Goal: Task Accomplishment & Management: Complete application form

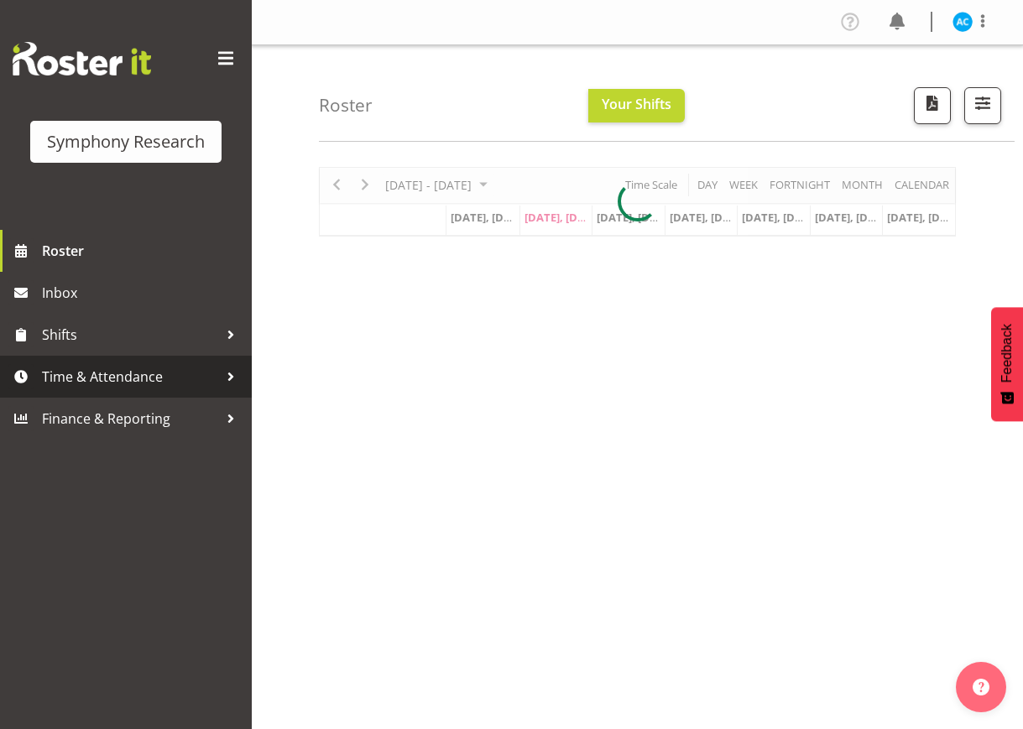
click at [200, 371] on span "Time & Attendance" at bounding box center [130, 376] width 176 height 25
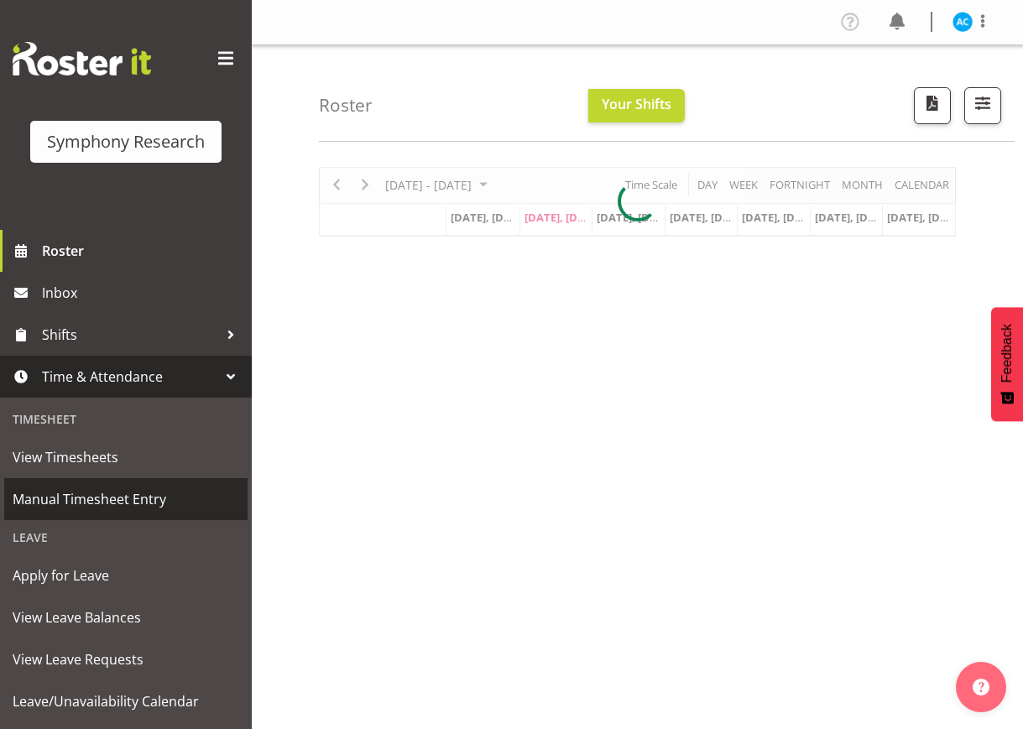
click at [118, 508] on span "Manual Timesheet Entry" at bounding box center [126, 499] width 227 height 25
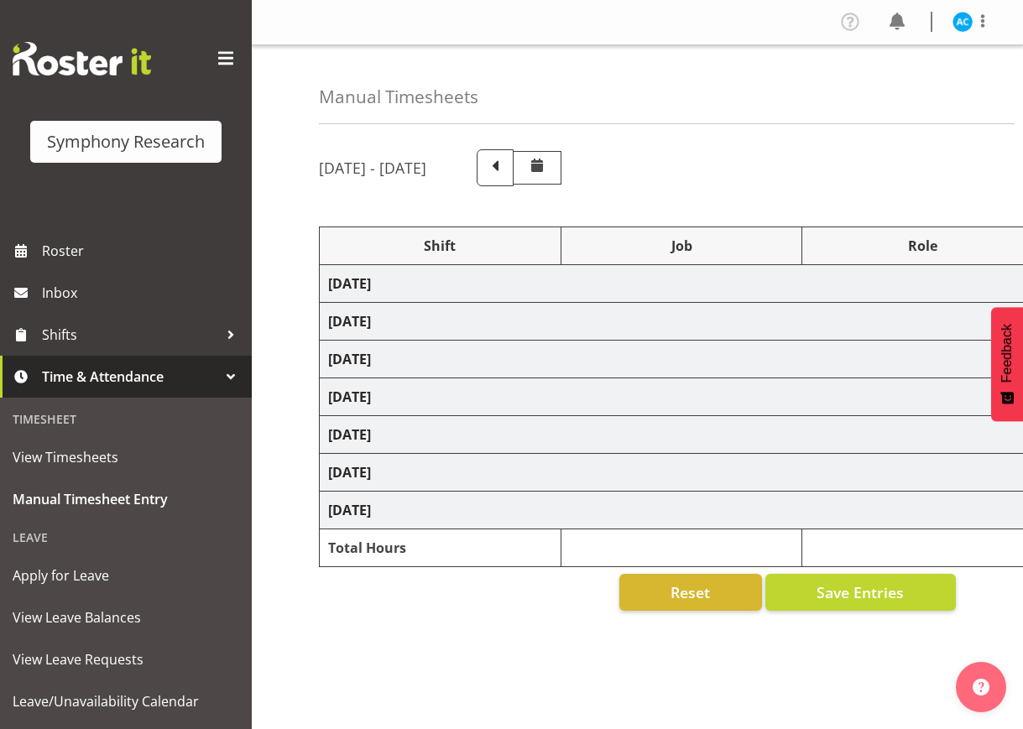
select select "26078"
select select "10499"
select select "47"
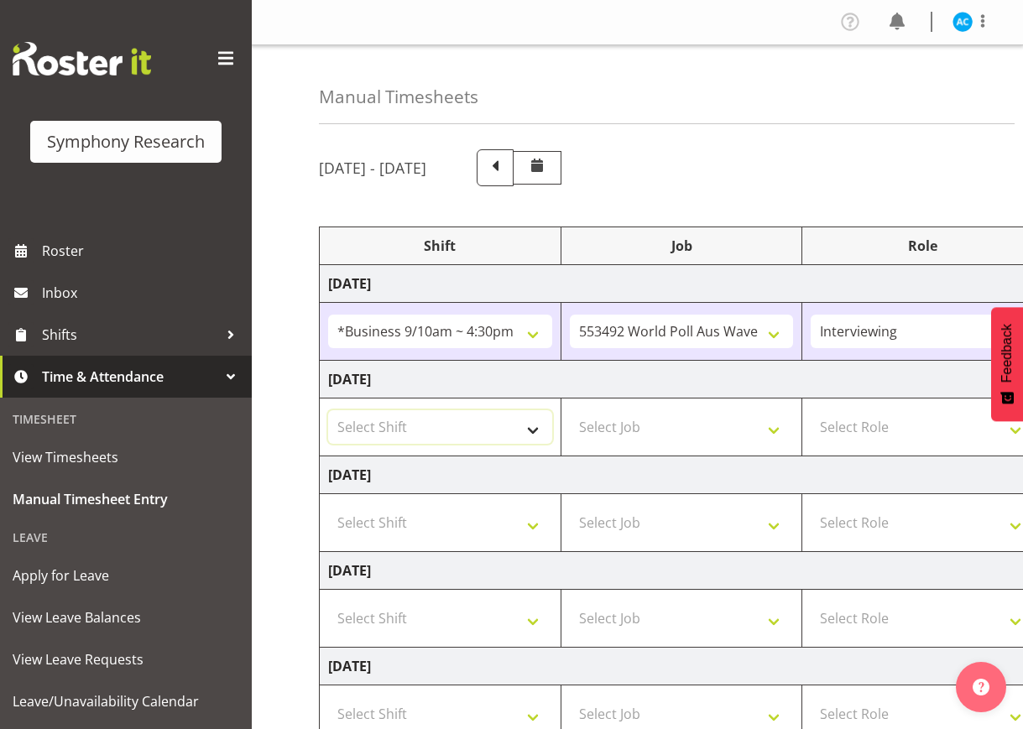
click at [358, 429] on select "Select Shift !!Weekend Residential (Roster IT Shift Label) *Business 9/10am ~ 4…" at bounding box center [440, 427] width 224 height 34
select select "26078"
click at [328, 410] on select "Select Shift !!Weekend Residential (Roster IT Shift Label) *Business 9/10am ~ 4…" at bounding box center [440, 427] width 224 height 34
click at [691, 427] on select "Select Job 550060 IF Admin 553492 World Poll Aus Wave 2 Main 2025 553493 World …" at bounding box center [682, 427] width 224 height 34
select select "10499"
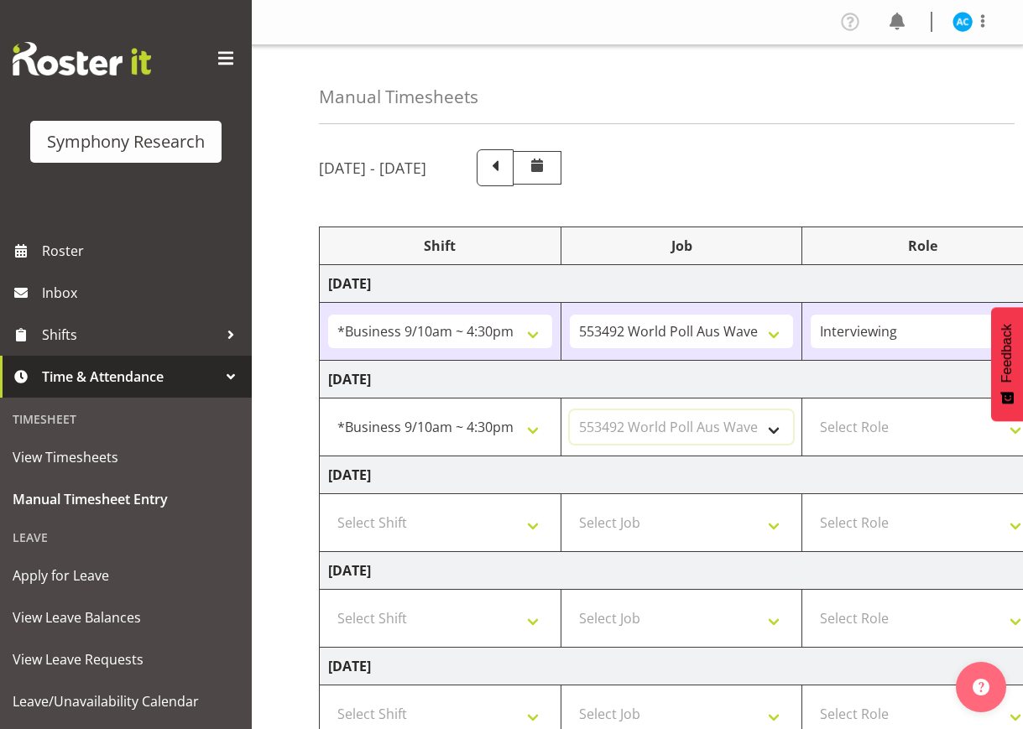
click at [570, 410] on select "Select Job 550060 IF Admin 553492 World Poll Aus Wave 2 Main 2025 553493 World …" at bounding box center [682, 427] width 224 height 34
click at [857, 418] on select "Select Role Briefing Interviewing" at bounding box center [923, 427] width 224 height 34
select select "47"
click at [811, 410] on select "Select Role Briefing Interviewing" at bounding box center [923, 427] width 224 height 34
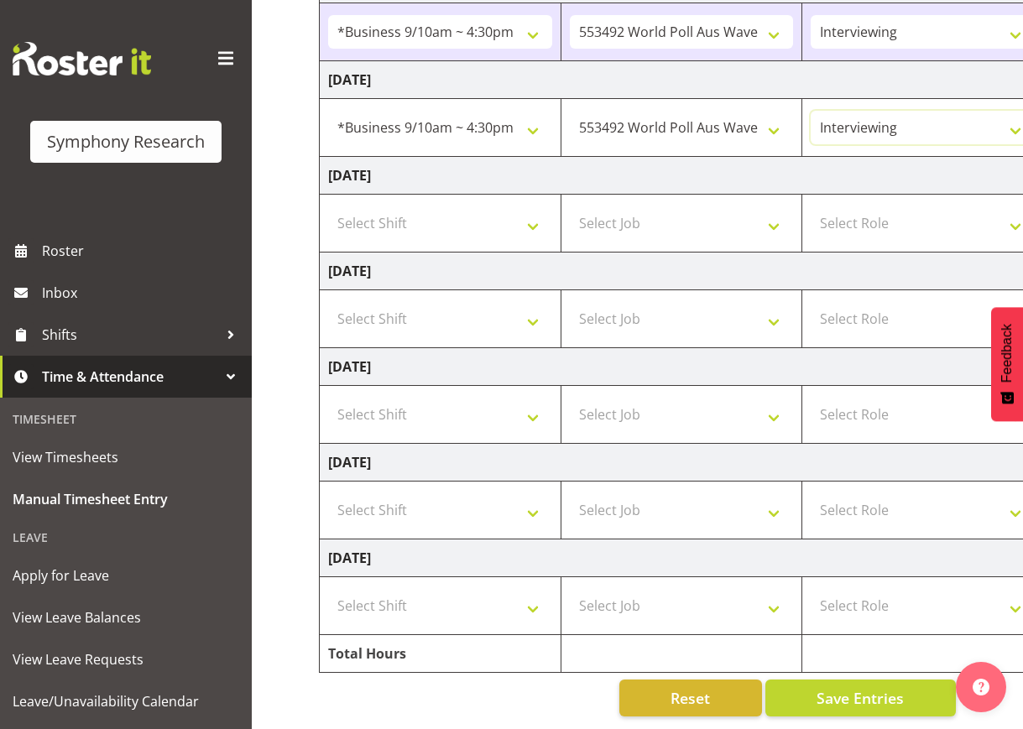
scroll to position [0, 471]
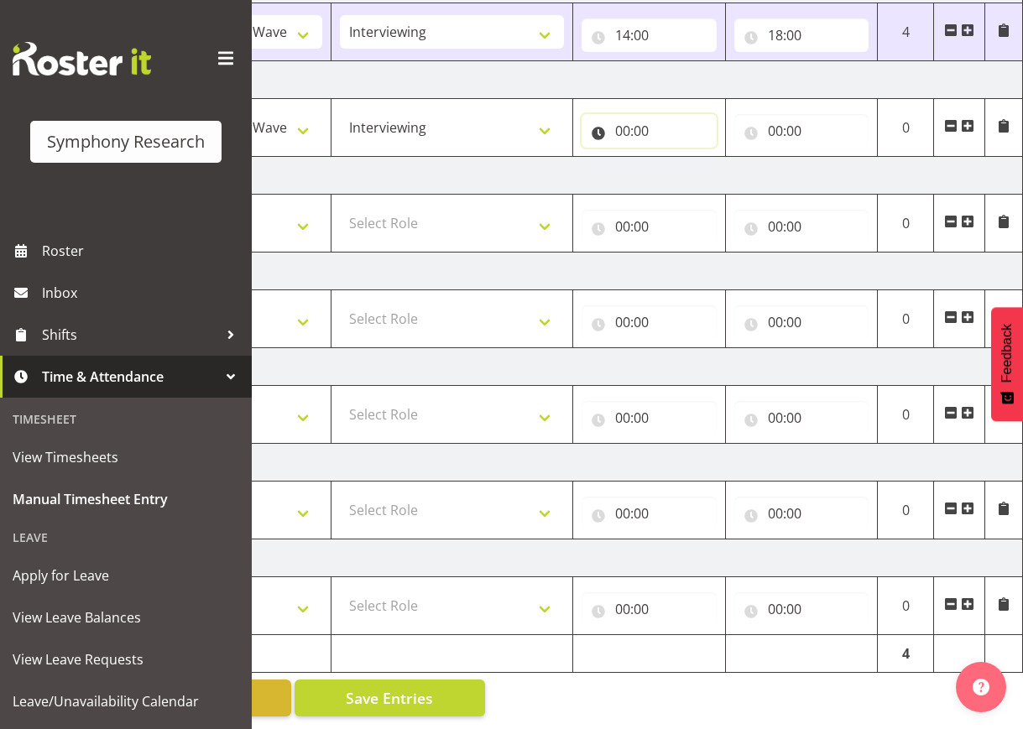
click at [655, 115] on input "00:00" at bounding box center [649, 131] width 135 height 34
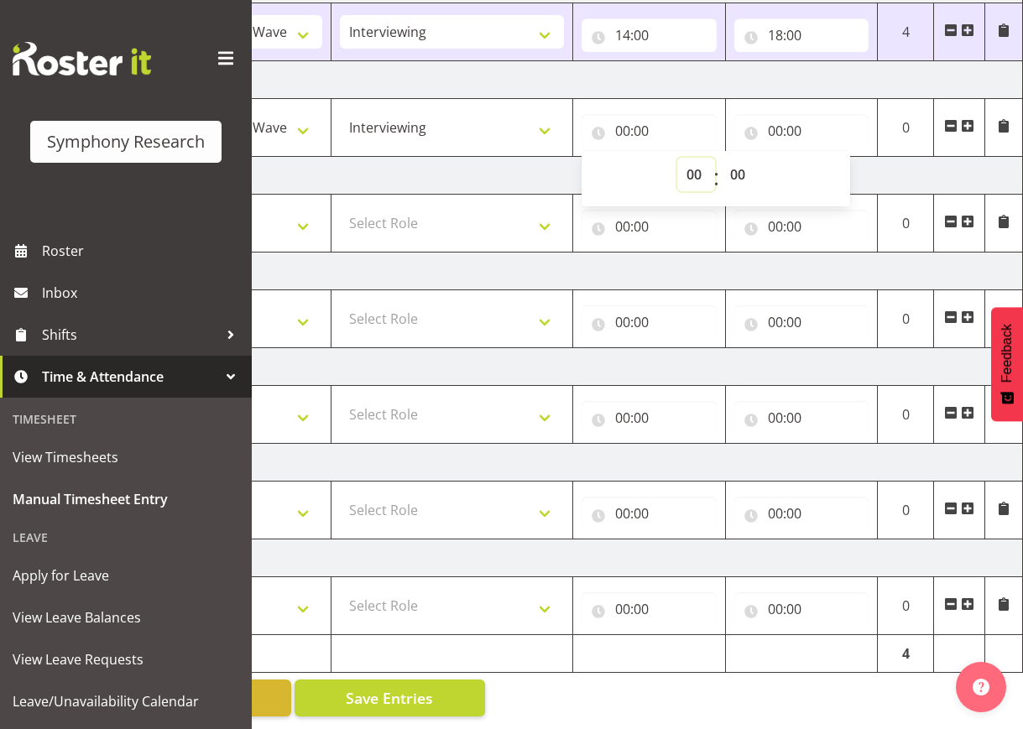
click at [693, 158] on select "00 01 02 03 04 05 06 07 08 09 10 11 12 13 14 15 16 17 18 19 20 21 22 23" at bounding box center [696, 175] width 38 height 34
select select "14"
click at [677, 158] on select "00 01 02 03 04 05 06 07 08 09 10 11 12 13 14 15 16 17 18 19 20 21 22 23" at bounding box center [696, 175] width 38 height 34
type input "14:00"
click at [771, 114] on input "00:00" at bounding box center [801, 131] width 135 height 34
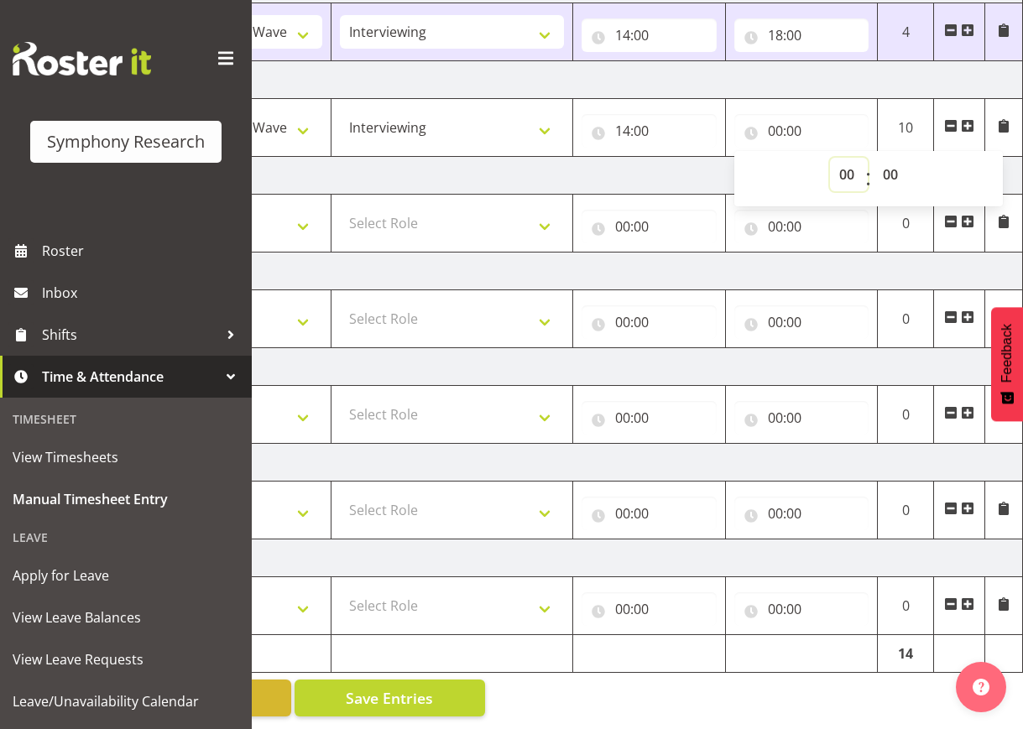
click at [850, 158] on select "00 01 02 03 04 05 06 07 08 09 10 11 12 13 14 15 16 17 18 19 20 21 22 23" at bounding box center [849, 175] width 38 height 34
select select "18"
click at [830, 158] on select "00 01 02 03 04 05 06 07 08 09 10 11 12 13 14 15 16 17 18 19 20 21 22 23" at bounding box center [849, 175] width 38 height 34
type input "18:00"
drag, startPoint x: 449, startPoint y: 691, endPoint x: 457, endPoint y: 686, distance: 9.1
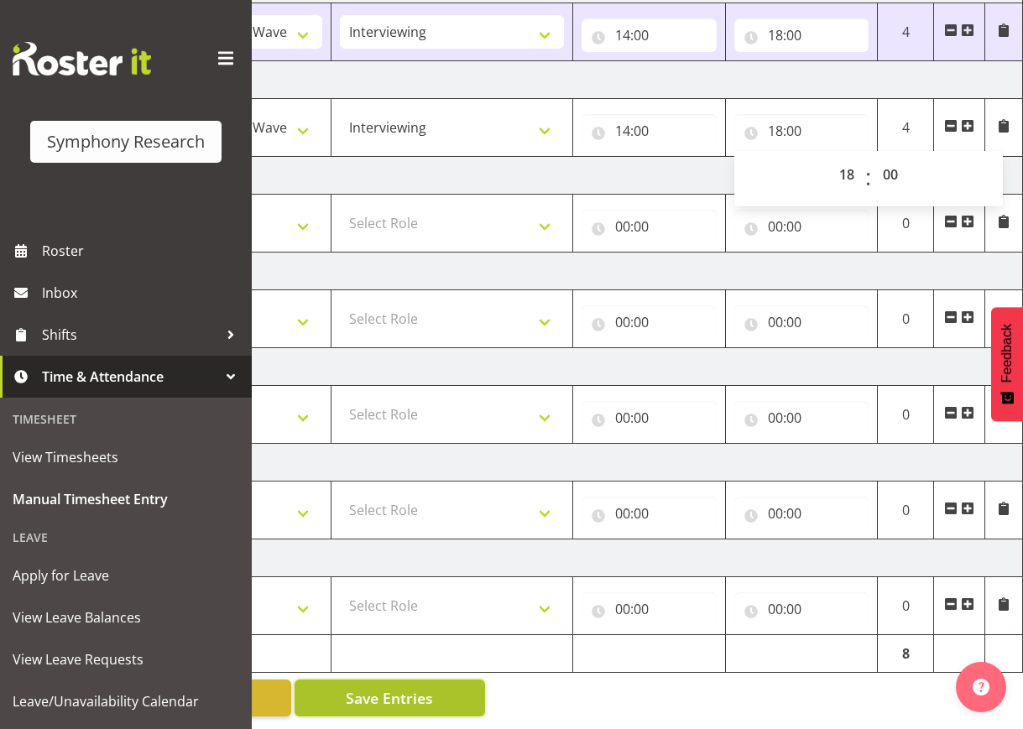
click at [451, 686] on button "Save Entries" at bounding box center [390, 698] width 190 height 37
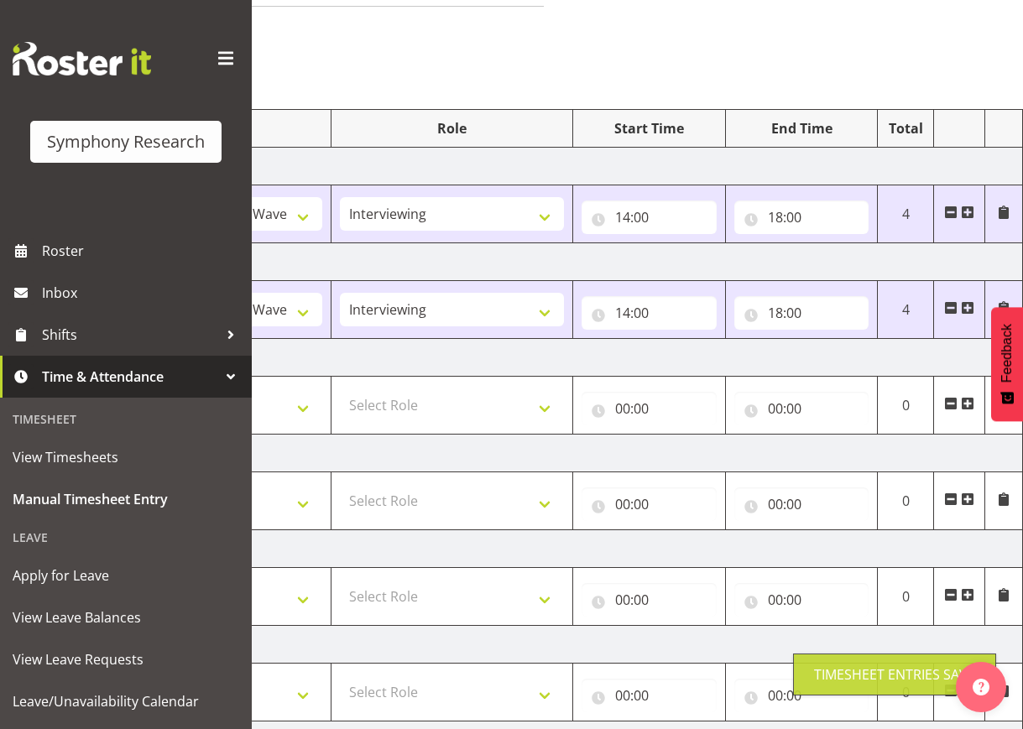
scroll to position [0, 0]
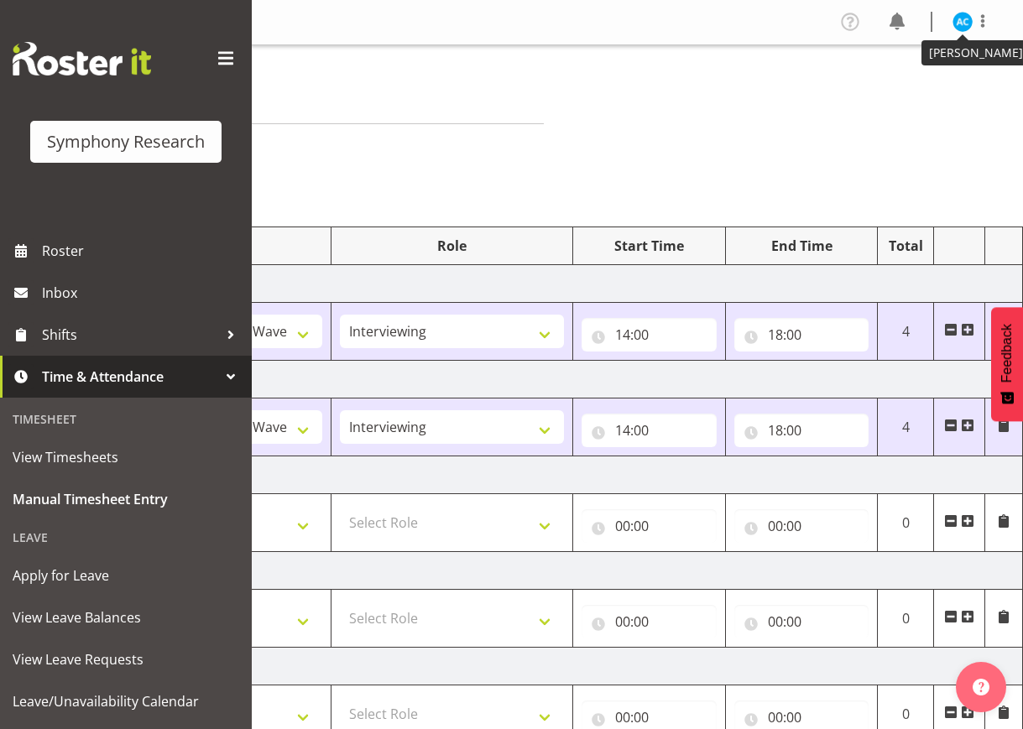
click at [966, 8] on div "Profile Log Out" at bounding box center [922, 22] width 170 height 28
click at [958, 34] on div "Profile Log Out" at bounding box center [922, 22] width 170 height 28
click at [959, 25] on img at bounding box center [962, 22] width 20 height 20
click at [900, 97] on link "Log Out" at bounding box center [912, 88] width 161 height 30
